Goal: Information Seeking & Learning: Learn about a topic

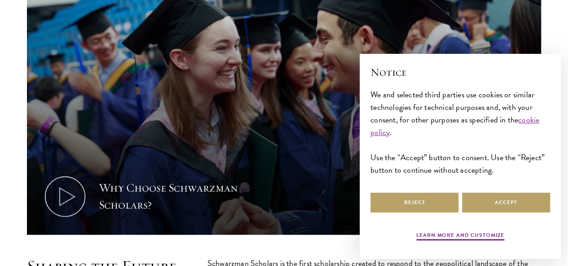
scroll to position [321, 0]
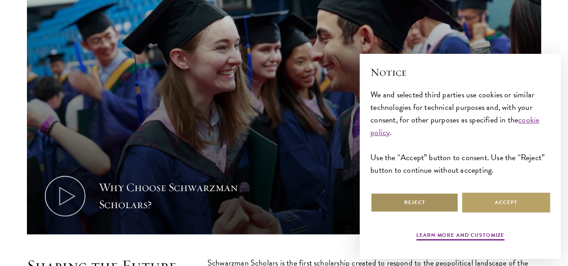
click at [422, 193] on button "Reject" at bounding box center [414, 203] width 88 height 20
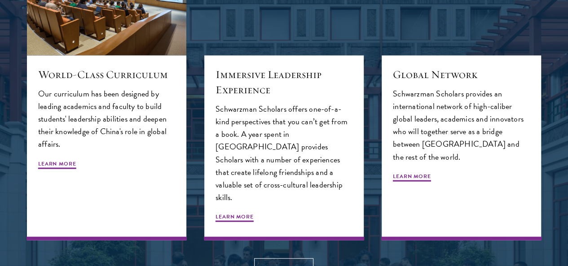
scroll to position [25, 0]
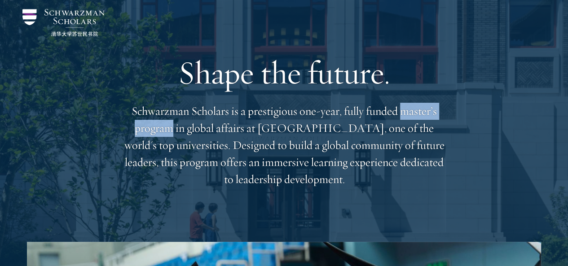
drag, startPoint x: 214, startPoint y: 134, endPoint x: 128, endPoint y: 128, distance: 85.5
click at [128, 128] on p "Schwarzman Scholars is a prestigious one-year, fully funded master’s program in…" at bounding box center [284, 145] width 323 height 85
copy p "master’s program"
click at [215, 133] on p "Schwarzman Scholars is a prestigious one-year, fully funded master’s program in…" at bounding box center [284, 145] width 323 height 85
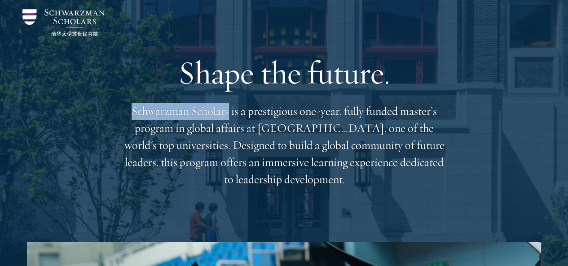
drag, startPoint x: 241, startPoint y: 114, endPoint x: 132, endPoint y: 120, distance: 109.7
click at [132, 120] on p "Schwarzman Scholars is a prestigious one-year, fully funded master’s program in…" at bounding box center [284, 145] width 323 height 85
copy p "Schwarzman Scholars"
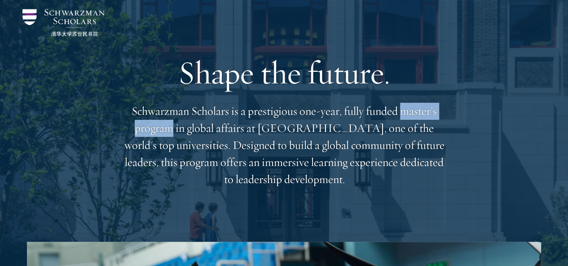
drag, startPoint x: 213, startPoint y: 132, endPoint x: 125, endPoint y: 131, distance: 88.0
click at [125, 131] on p "Schwarzman Scholars is a prestigious one-year, fully funded master’s program in…" at bounding box center [284, 145] width 323 height 85
copy p "master’s program"
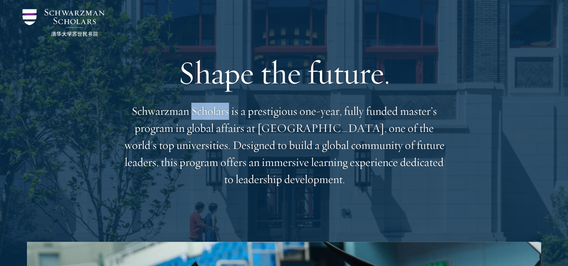
drag, startPoint x: 241, startPoint y: 114, endPoint x: 200, endPoint y: 113, distance: 40.4
click at [200, 113] on p "Schwarzman Scholars is a prestigious one-year, fully funded master’s program in…" at bounding box center [284, 145] width 323 height 85
copy p "Scholars"
